Goal: Task Accomplishment & Management: Manage account settings

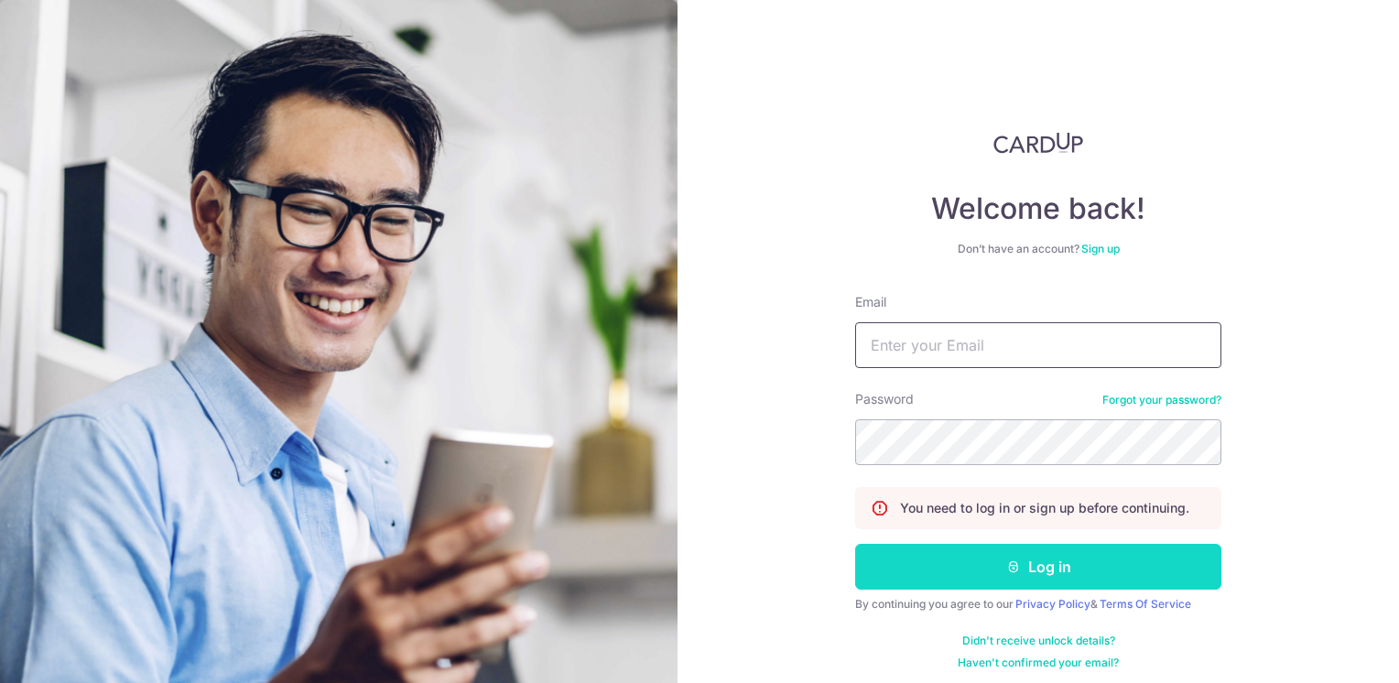
type input "[EMAIL_ADDRESS][DOMAIN_NAME]"
click at [963, 573] on button "Log in" at bounding box center [1038, 567] width 366 height 46
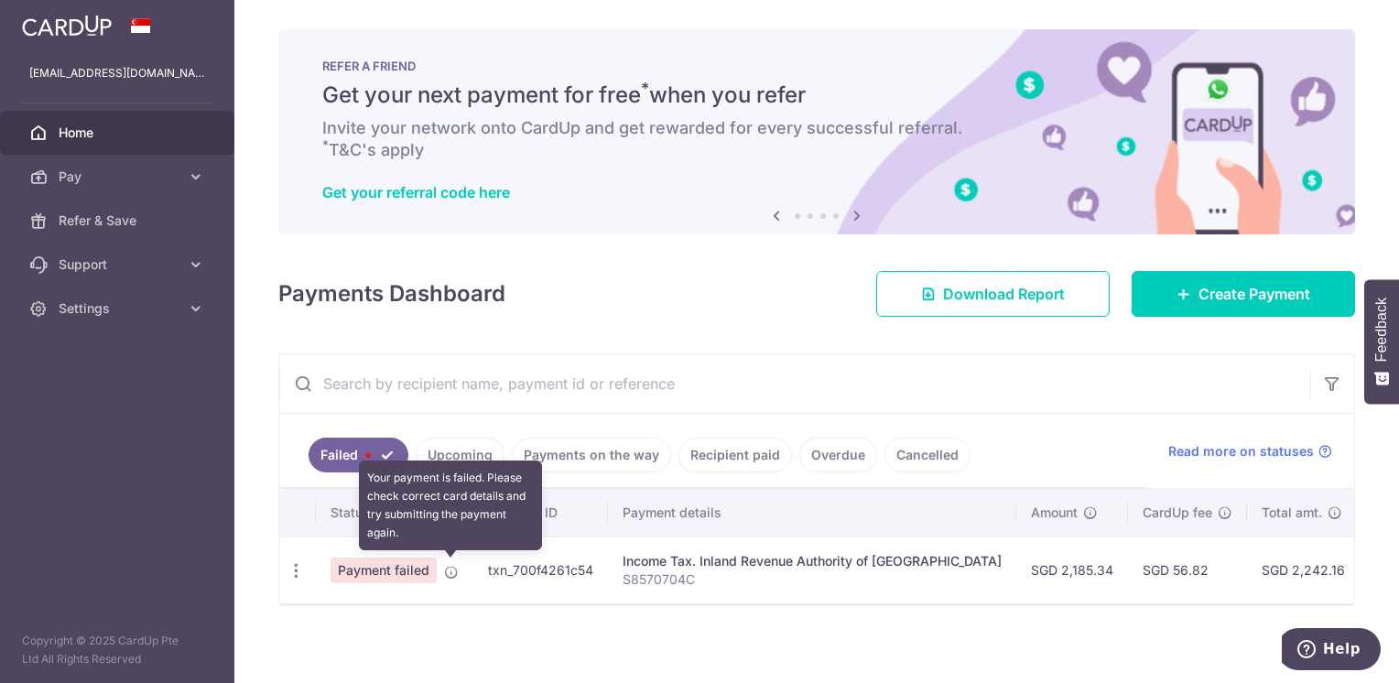
click at [451, 575] on icon at bounding box center [451, 572] width 15 height 15
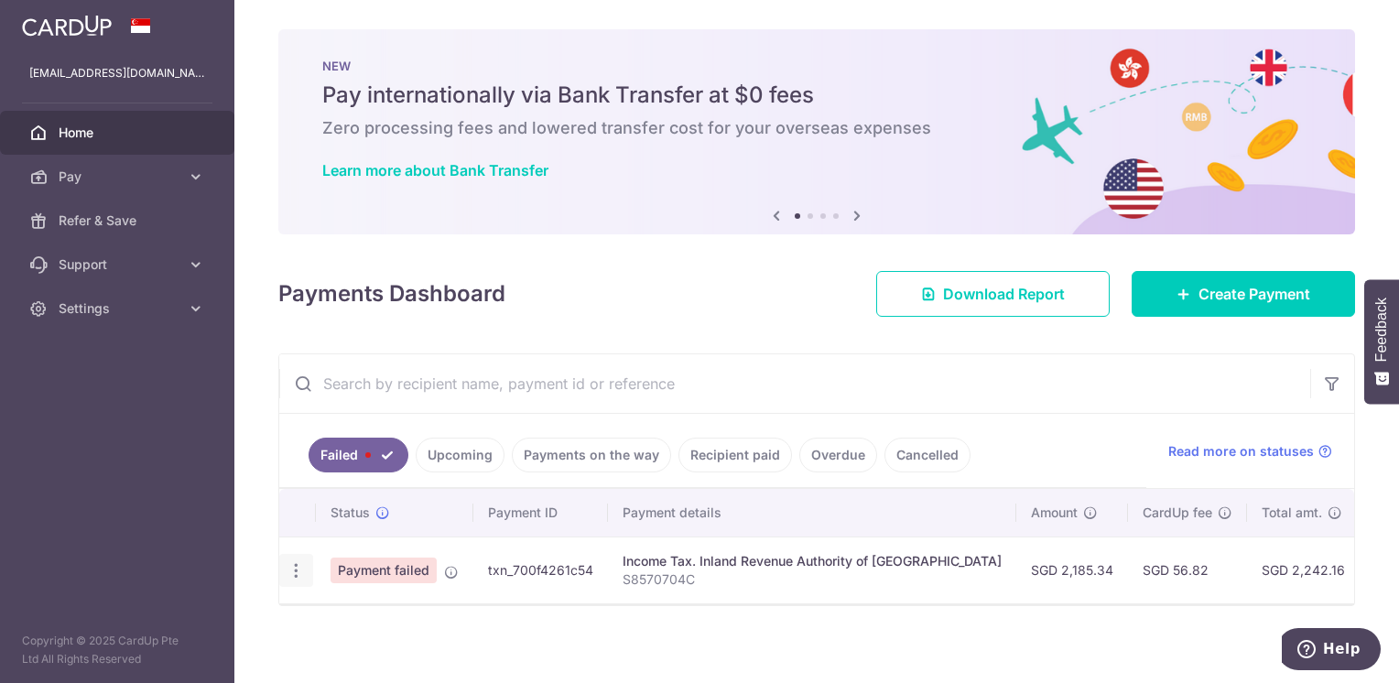
click at [298, 566] on icon "button" at bounding box center [296, 570] width 19 height 19
click at [361, 621] on span "Update payment" at bounding box center [394, 621] width 125 height 22
radio input "true"
type input "2,185.34"
type input "S8570704C"
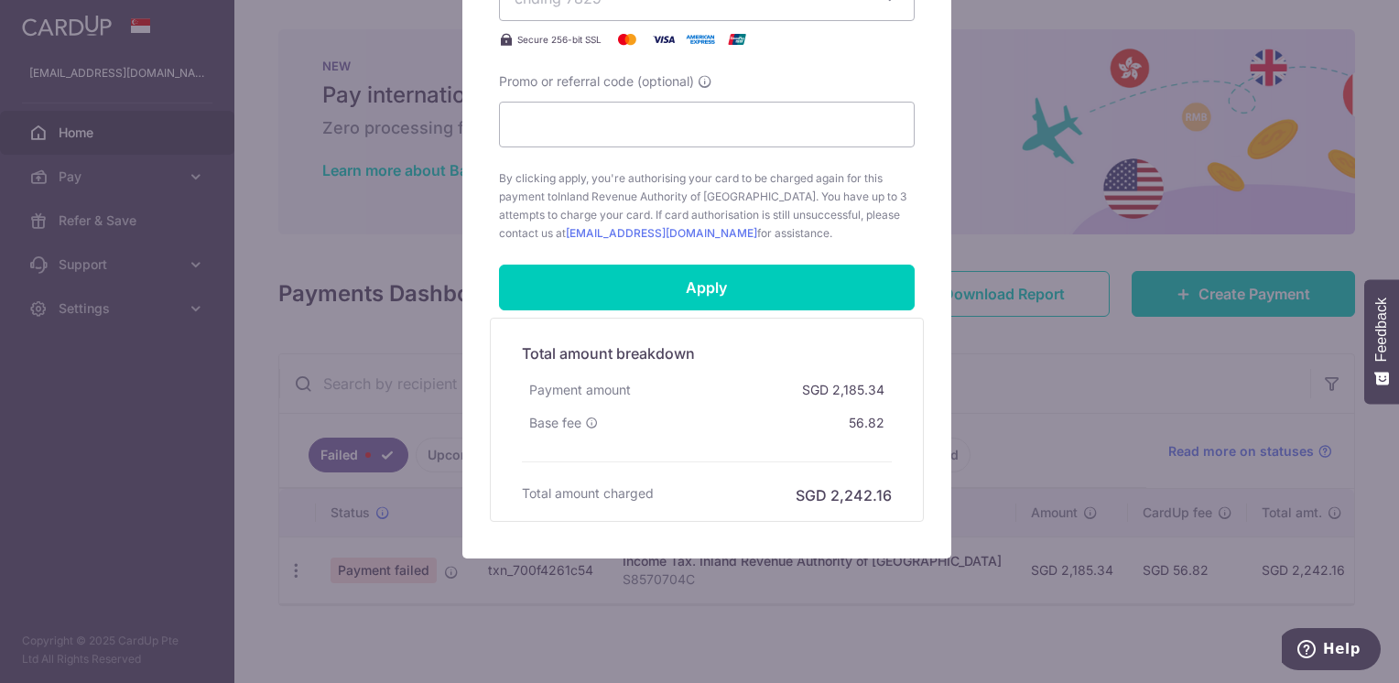
scroll to position [791, 0]
click at [637, 126] on input "Promo or referral code (optional)" at bounding box center [707, 125] width 416 height 46
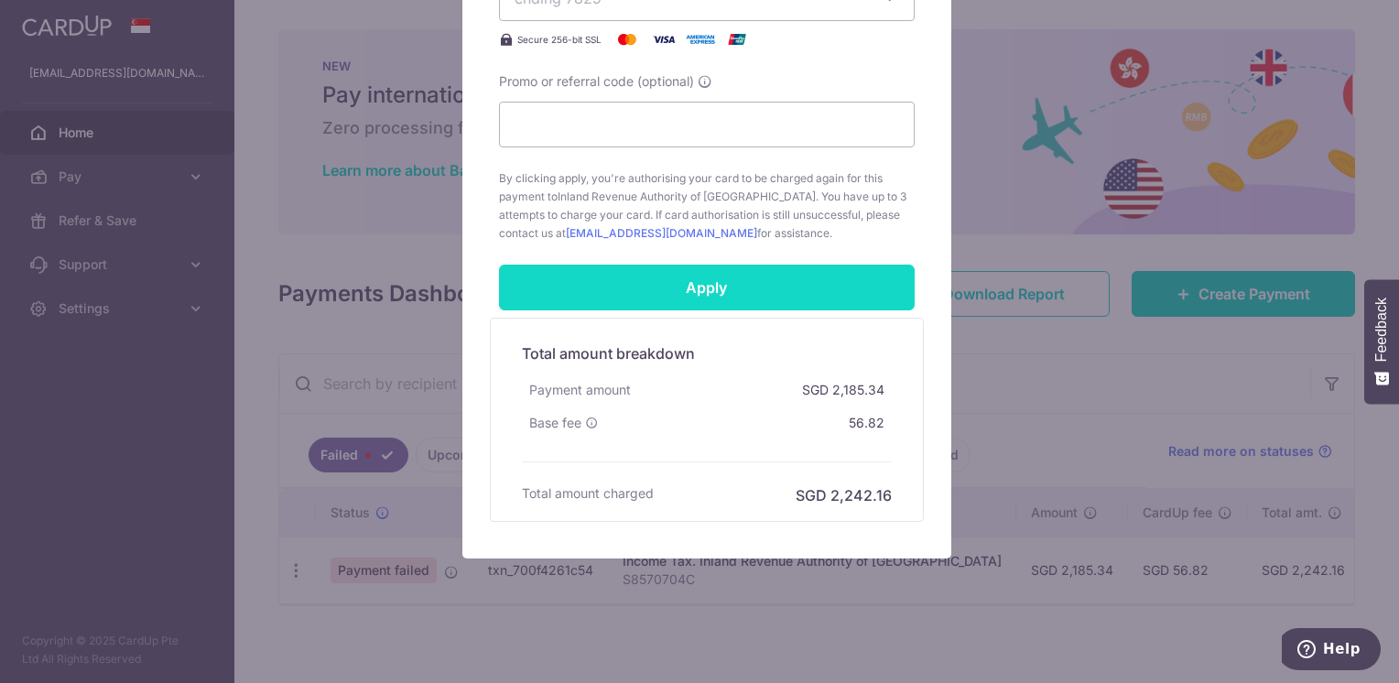
click at [677, 280] on input "Apply" at bounding box center [707, 288] width 416 height 46
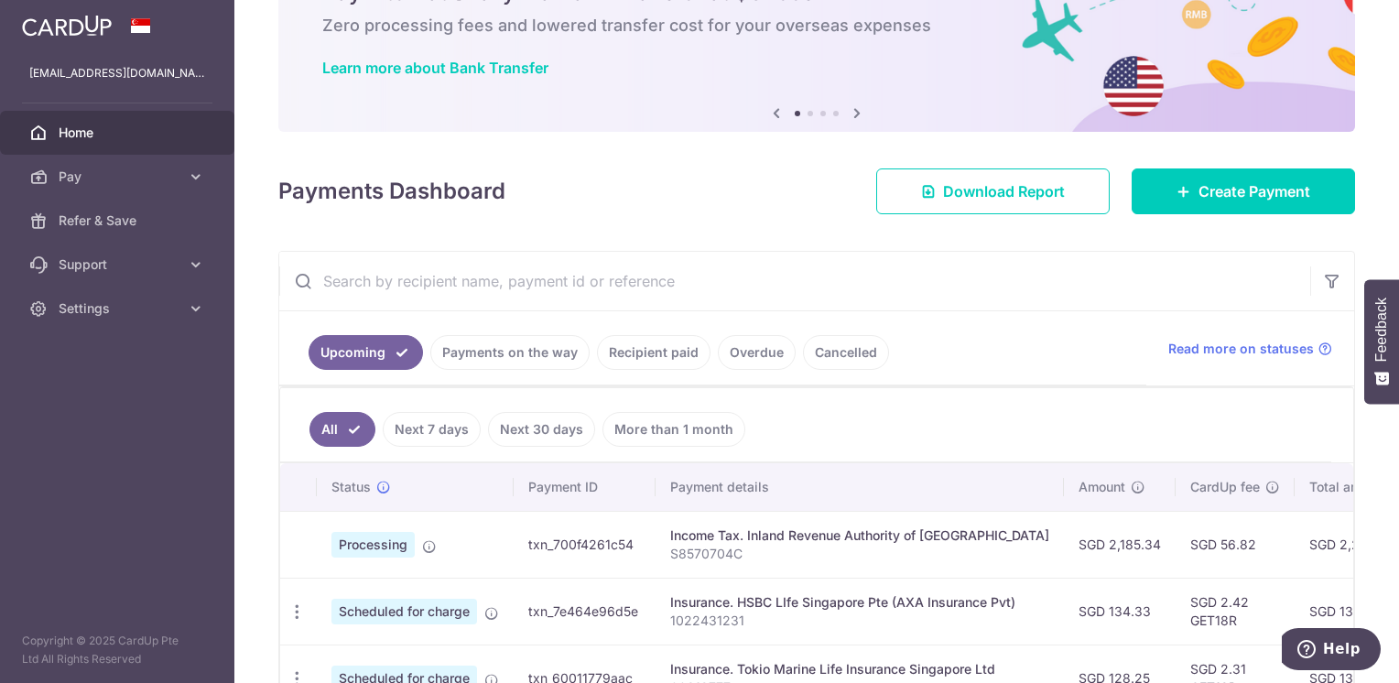
scroll to position [114, 0]
